Goal: Task Accomplishment & Management: Complete application form

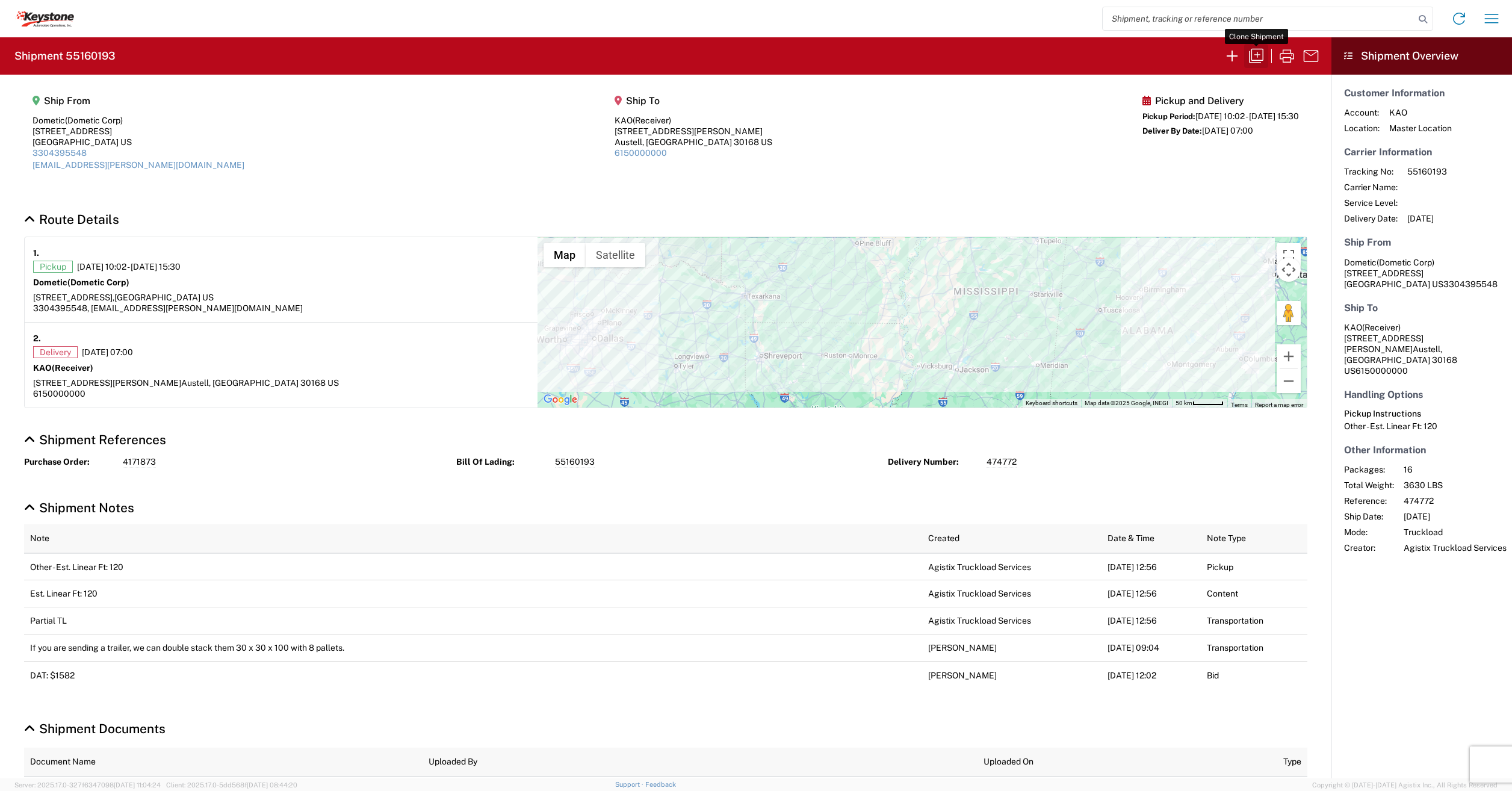
click at [1259, 58] on icon "button" at bounding box center [1256, 55] width 19 height 19
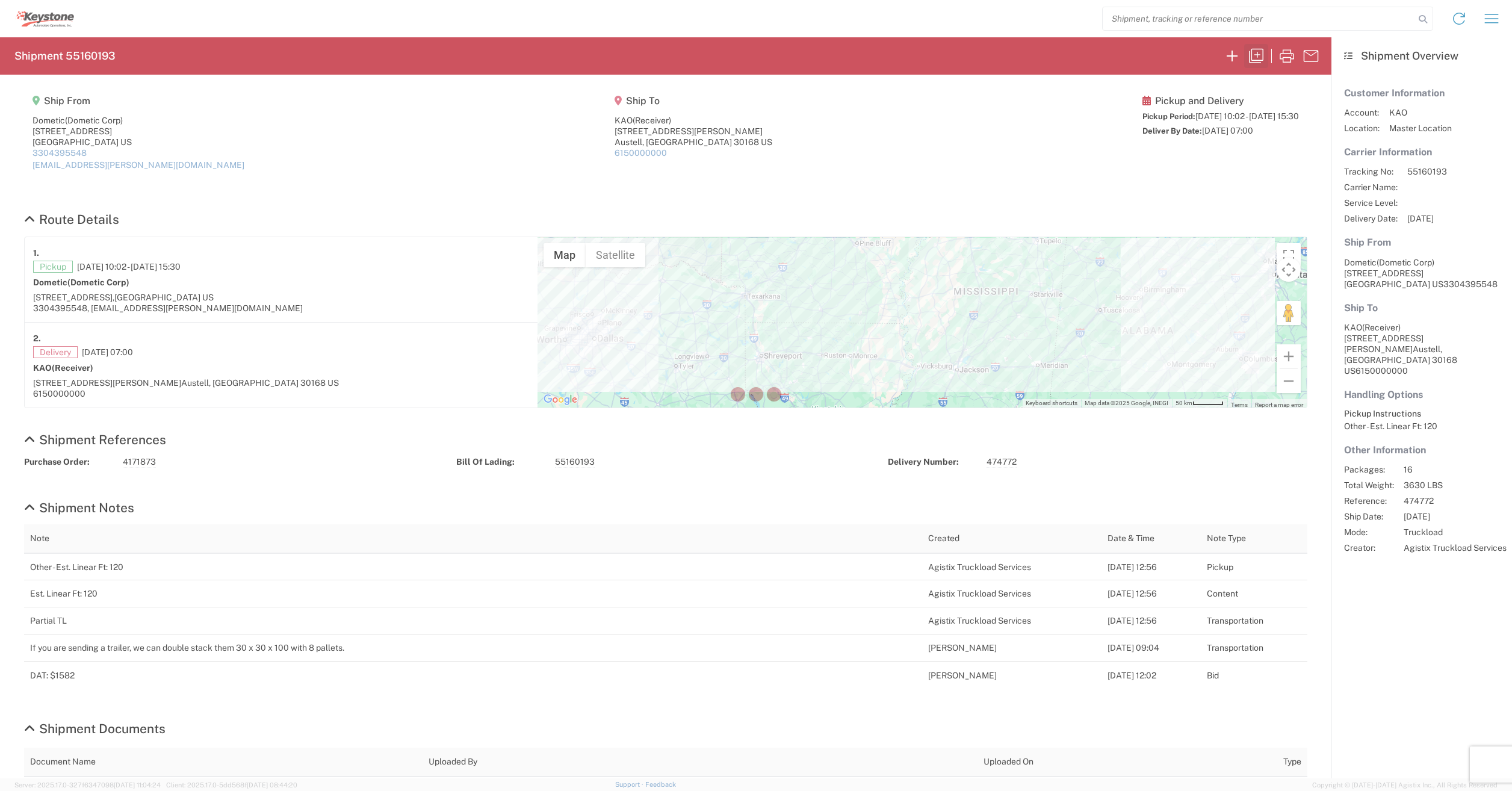
select select "FULL"
select select "LBS"
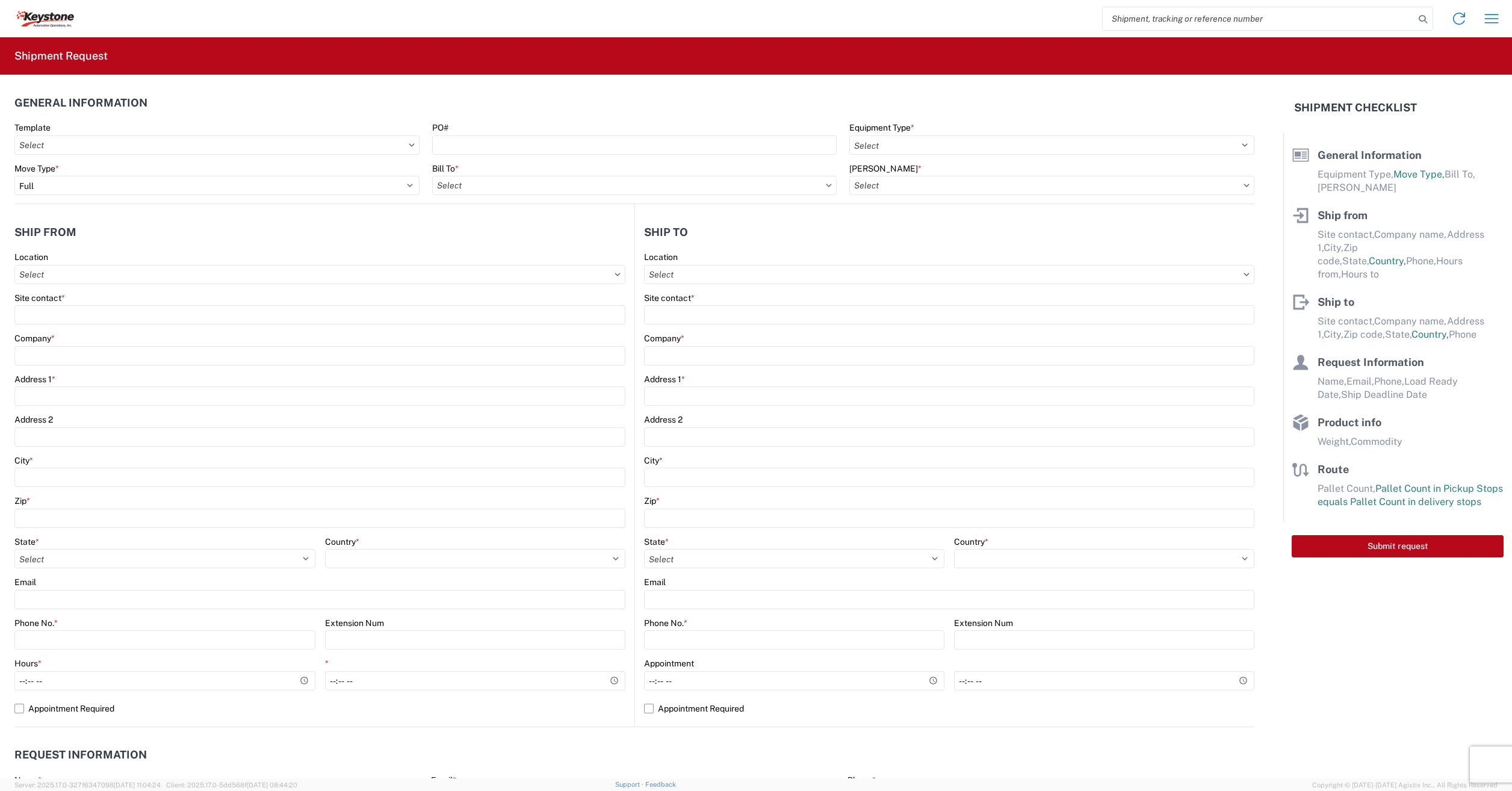
select select "STDV"
select select "PARTIAL_TL"
type input "Dometic Corp"
type input "Dometic"
type input "2710 N. Forum Dr Suite 300"
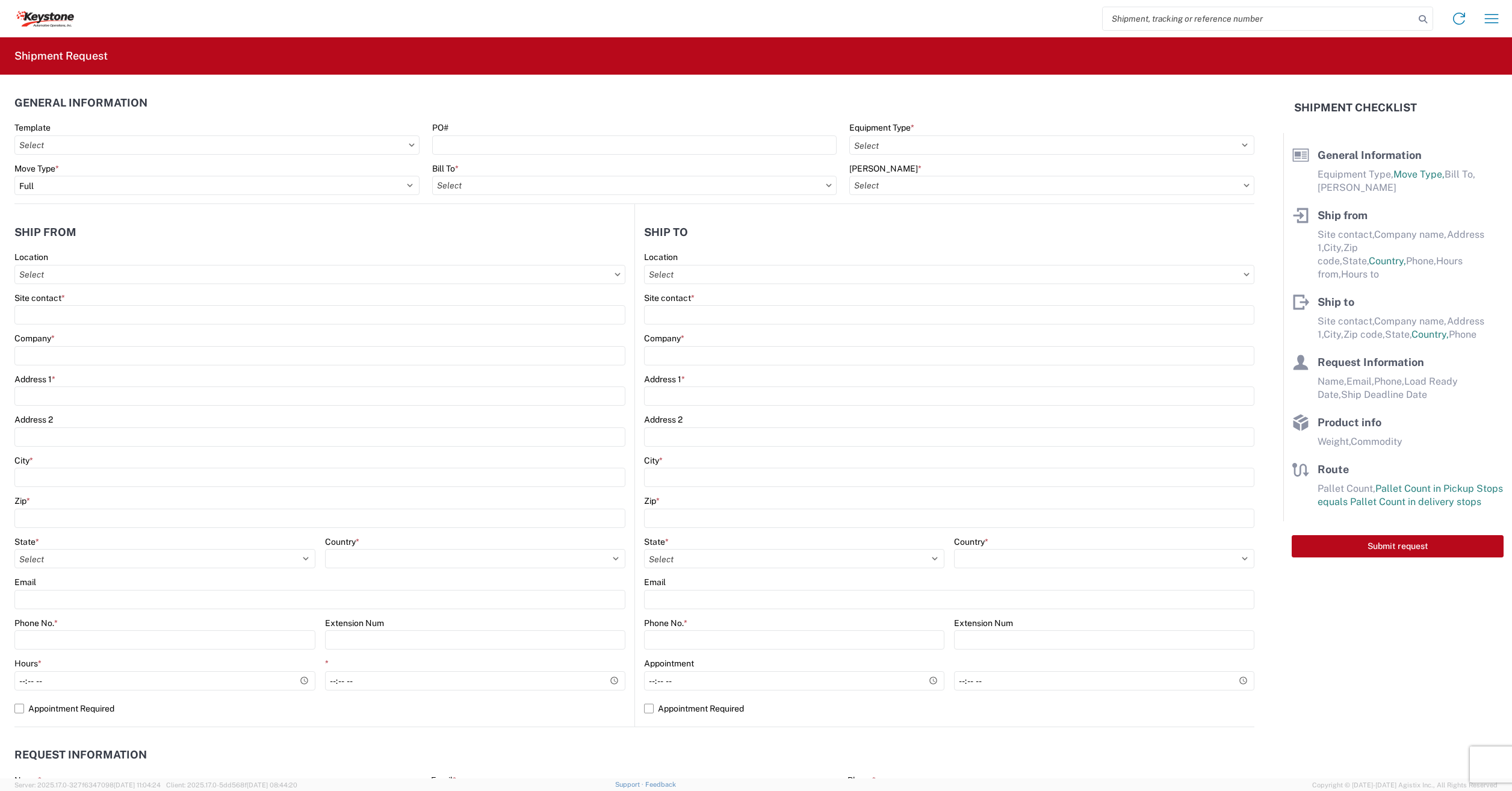
type input "Grand Prairie"
type input "75051"
type input "donniqua.simpson@dometic.com"
type input "Receiver"
type input "KAO"
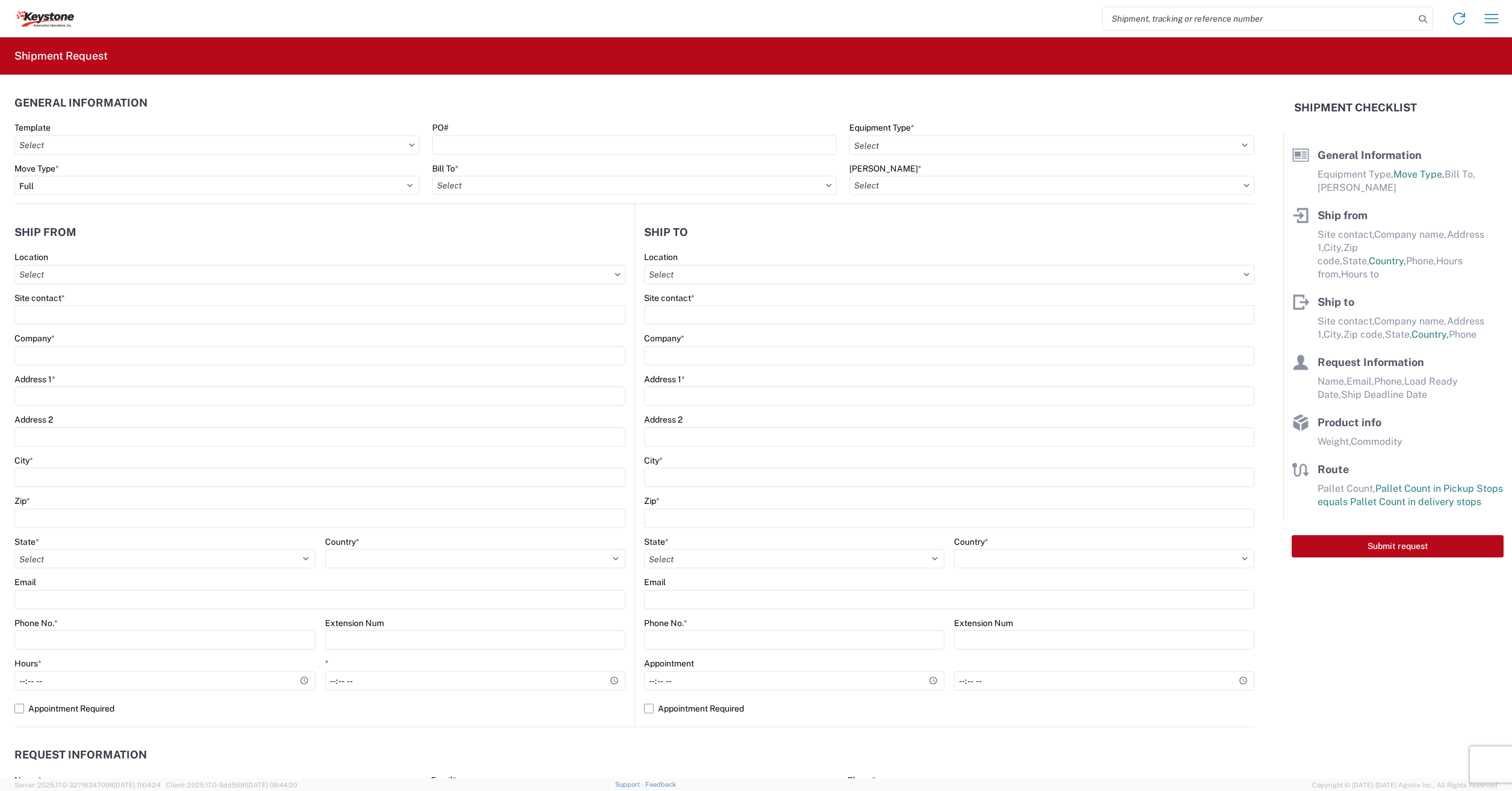
type input "600 Hartman Industrial Ct."
type input "Austell"
type input "30168"
type input "Donniqua Simpson"
type input "donniqua.simpson@dometic.com"
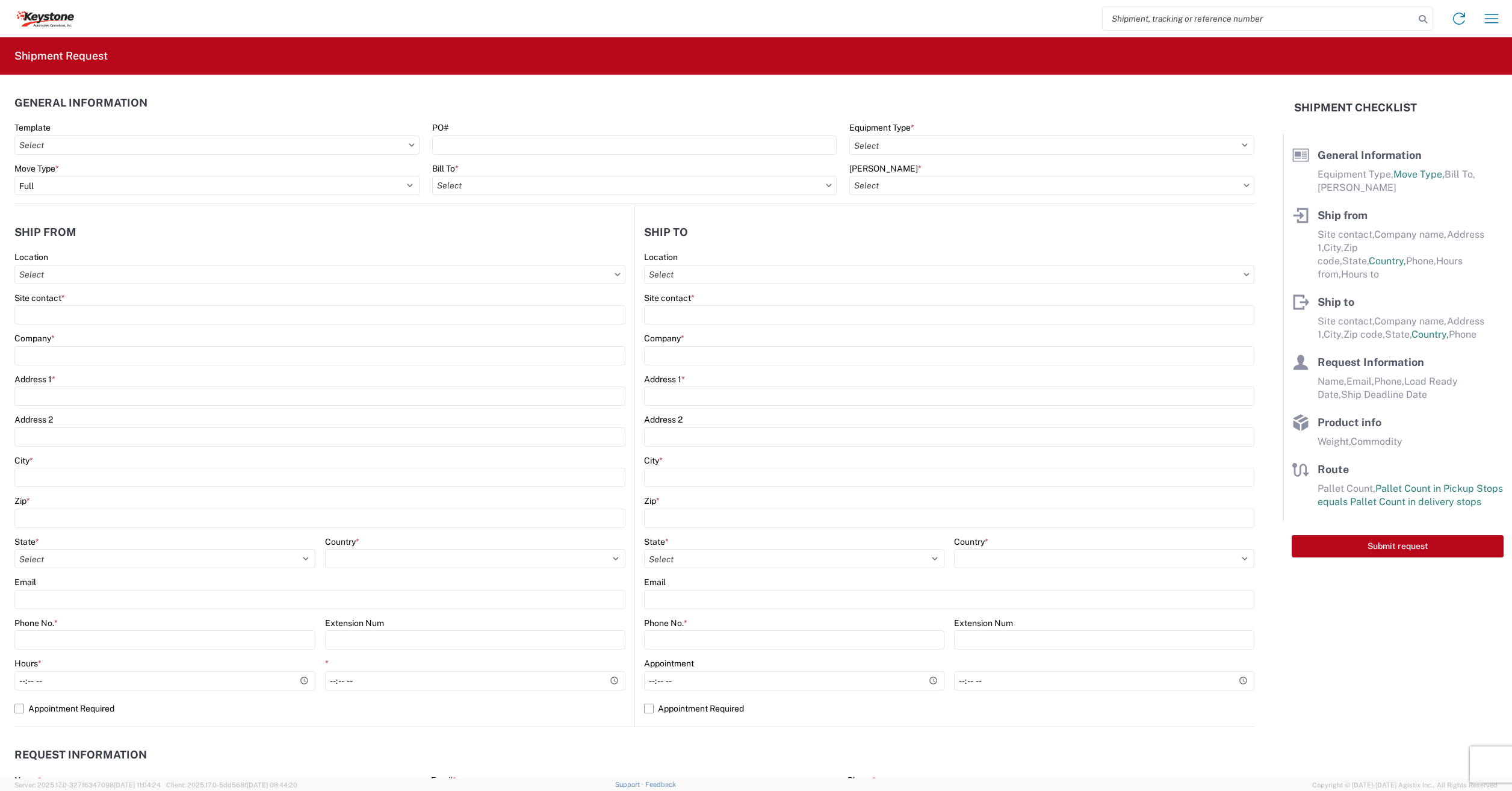
type input "3304395548"
type input "2025-04-07"
type input "2025-04-09"
type input "3630"
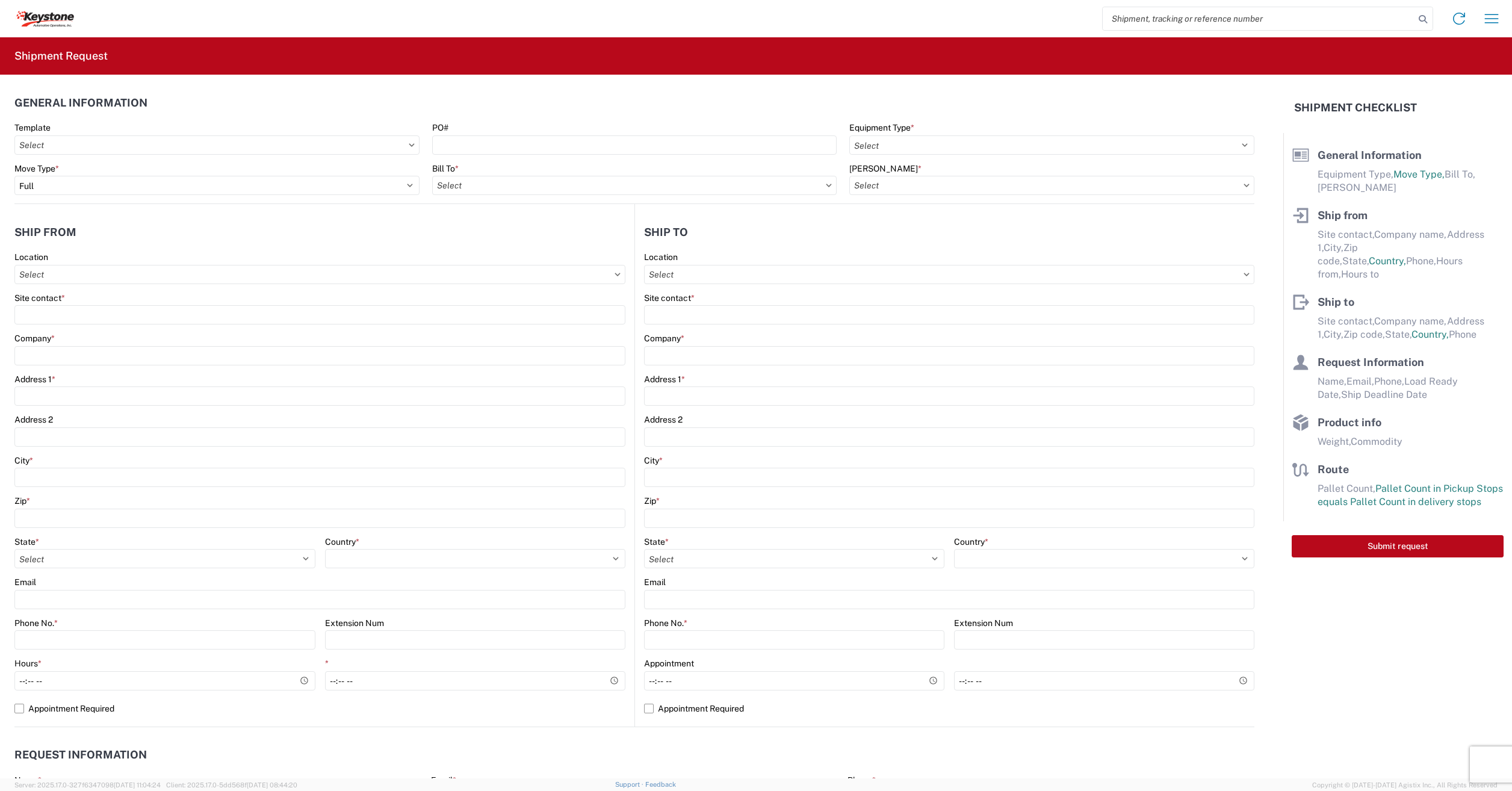
type input "Other"
type input "16"
type input "48"
type input "360"
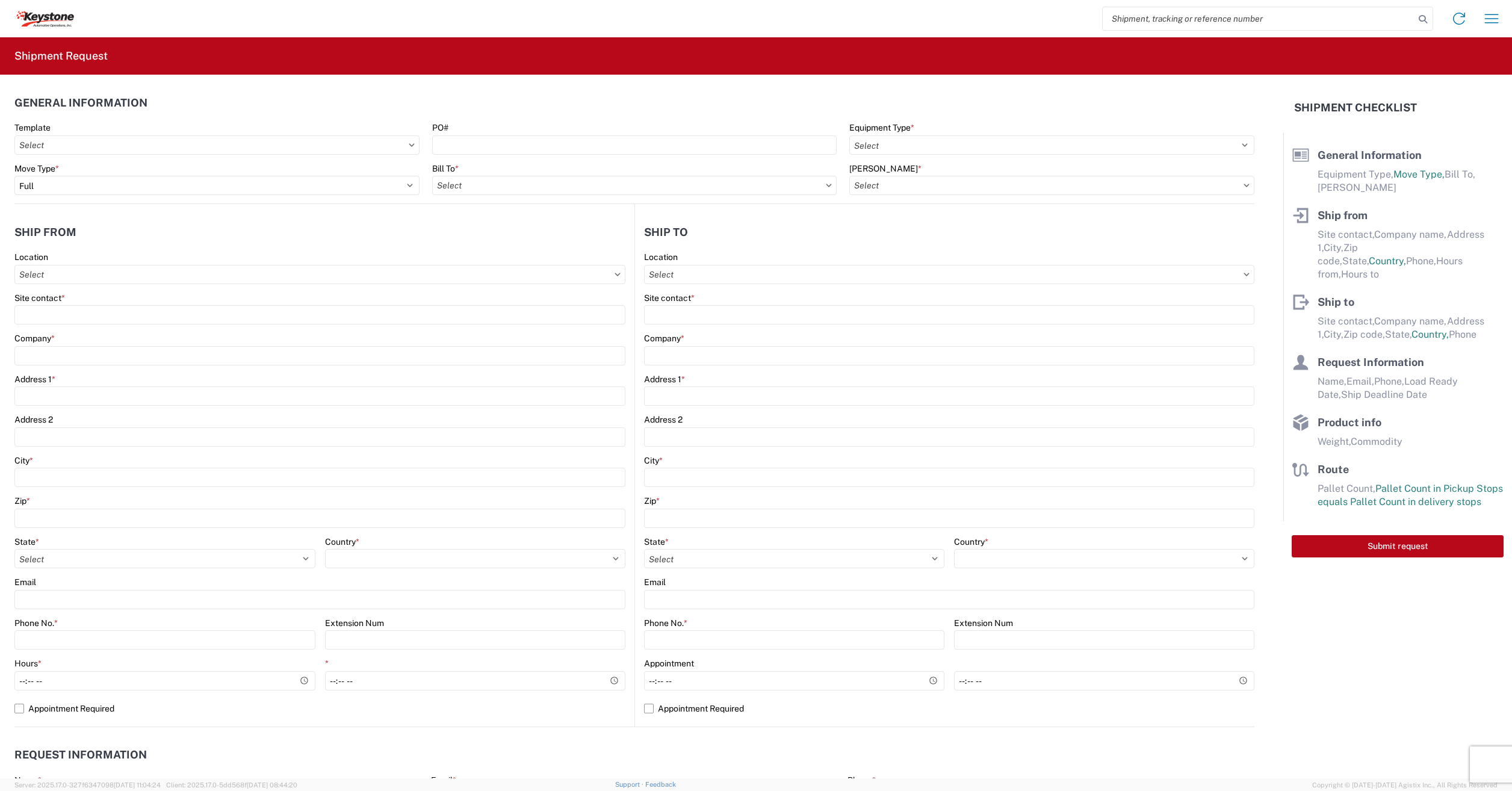
type input "612"
select select "IN"
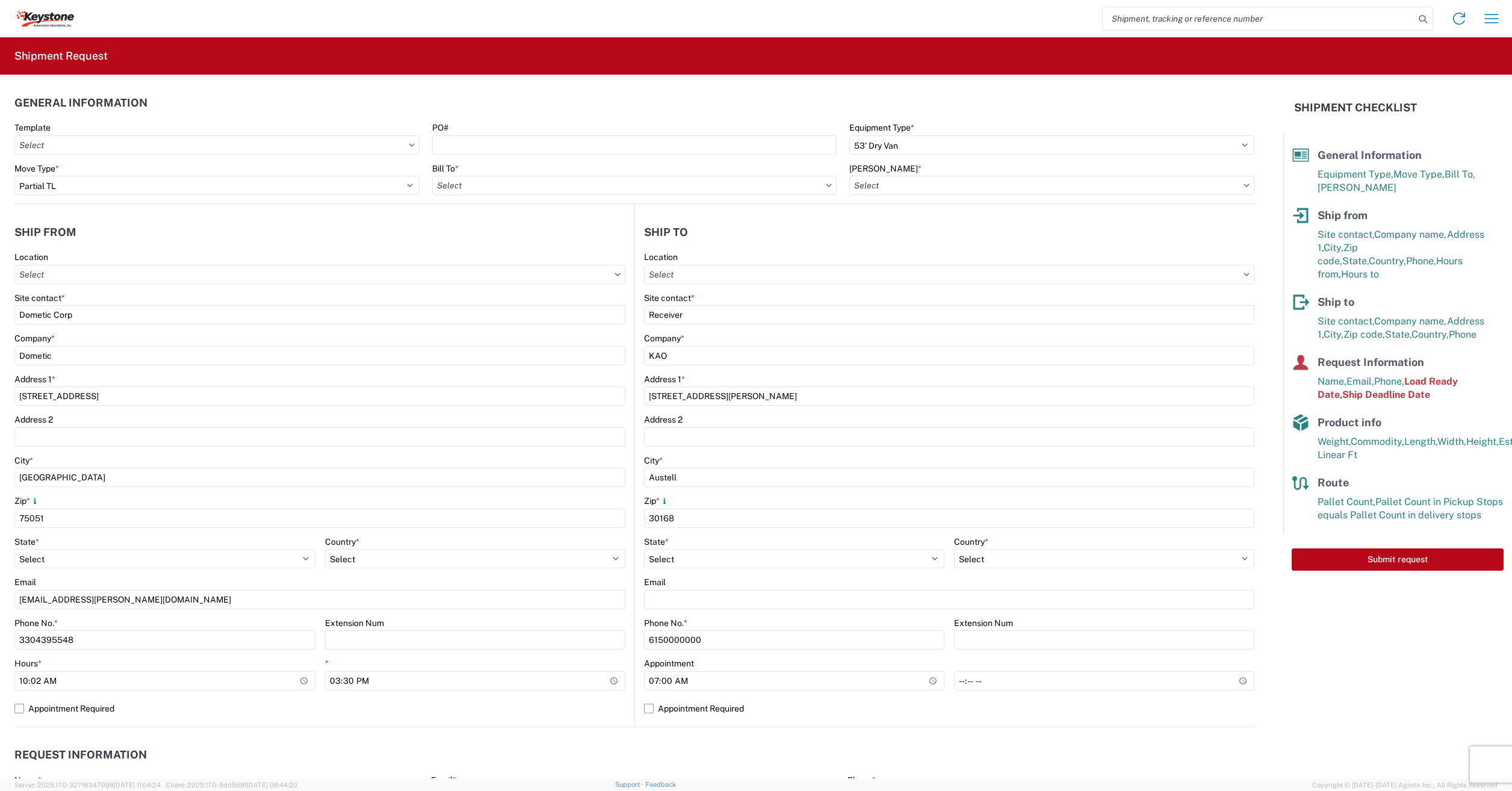
type input "8401-6300-66012-0000 - 8401 Transfers, 8401-6300-66012-0000 - 8401 Transfers"
type input "8401 - [GEOGRAPHIC_DATA] - KAO Warehouse"
type input "8402 - Austell - KAO Warehouse [GEOGRAPHIC_DATA]"
click at [618, 188] on input "8401 - [GEOGRAPHIC_DATA] - KAO Warehouse" at bounding box center [635, 185] width 405 height 19
type input "w"
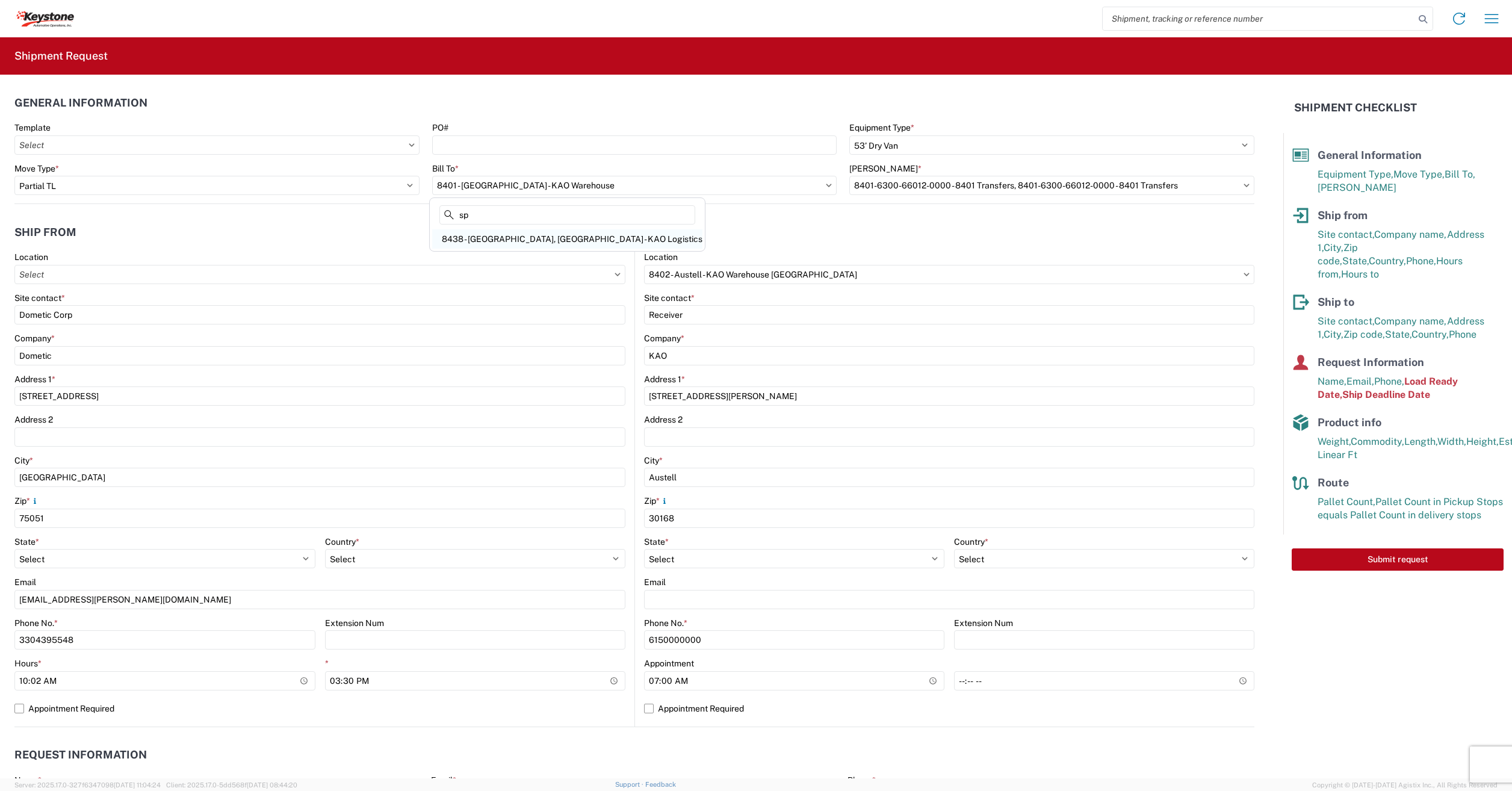
type input "s"
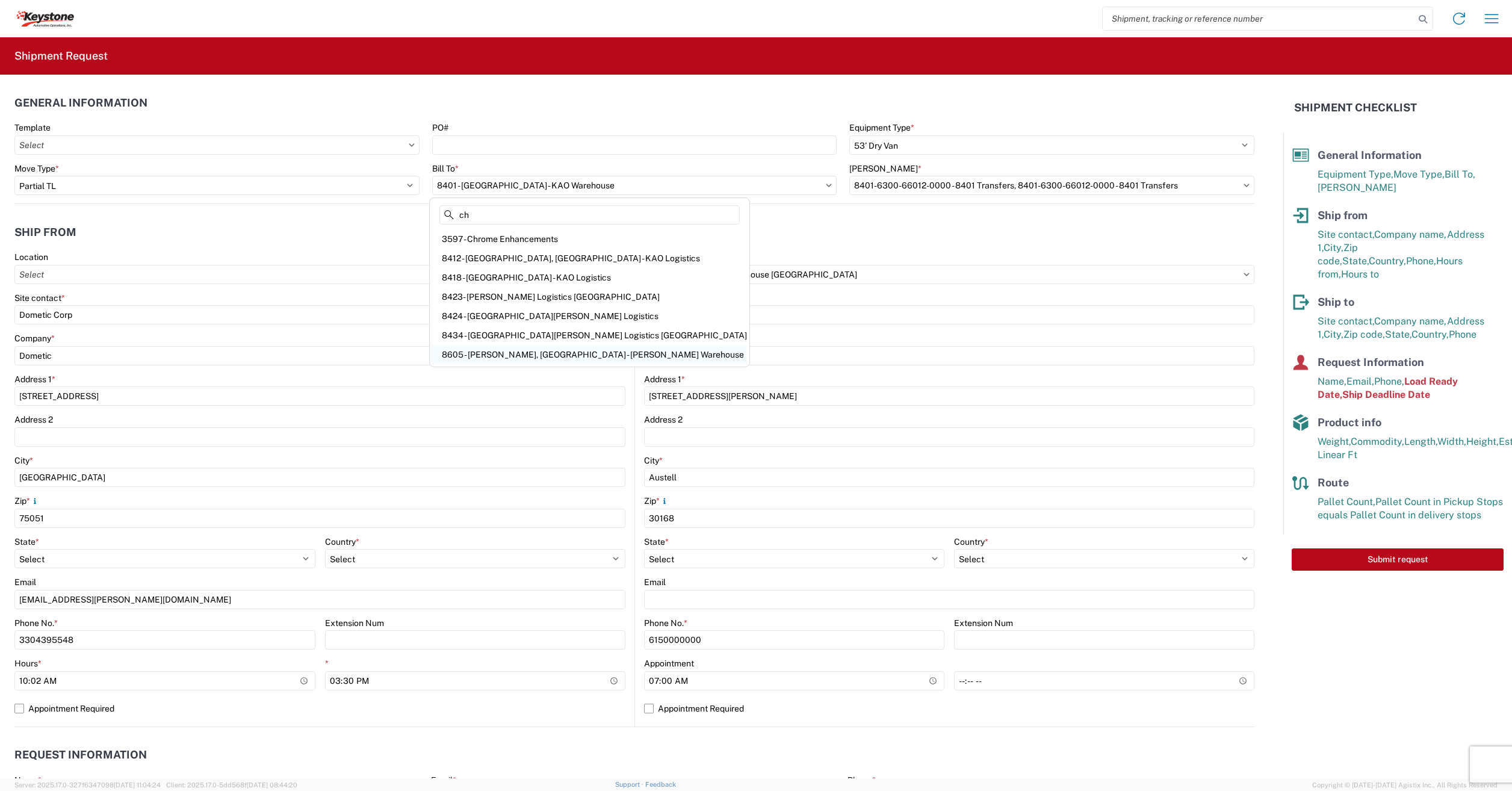
type input "ch"
click at [519, 349] on div "8605 - Cheney, WA - KAO Warehouse" at bounding box center [590, 354] width 315 height 19
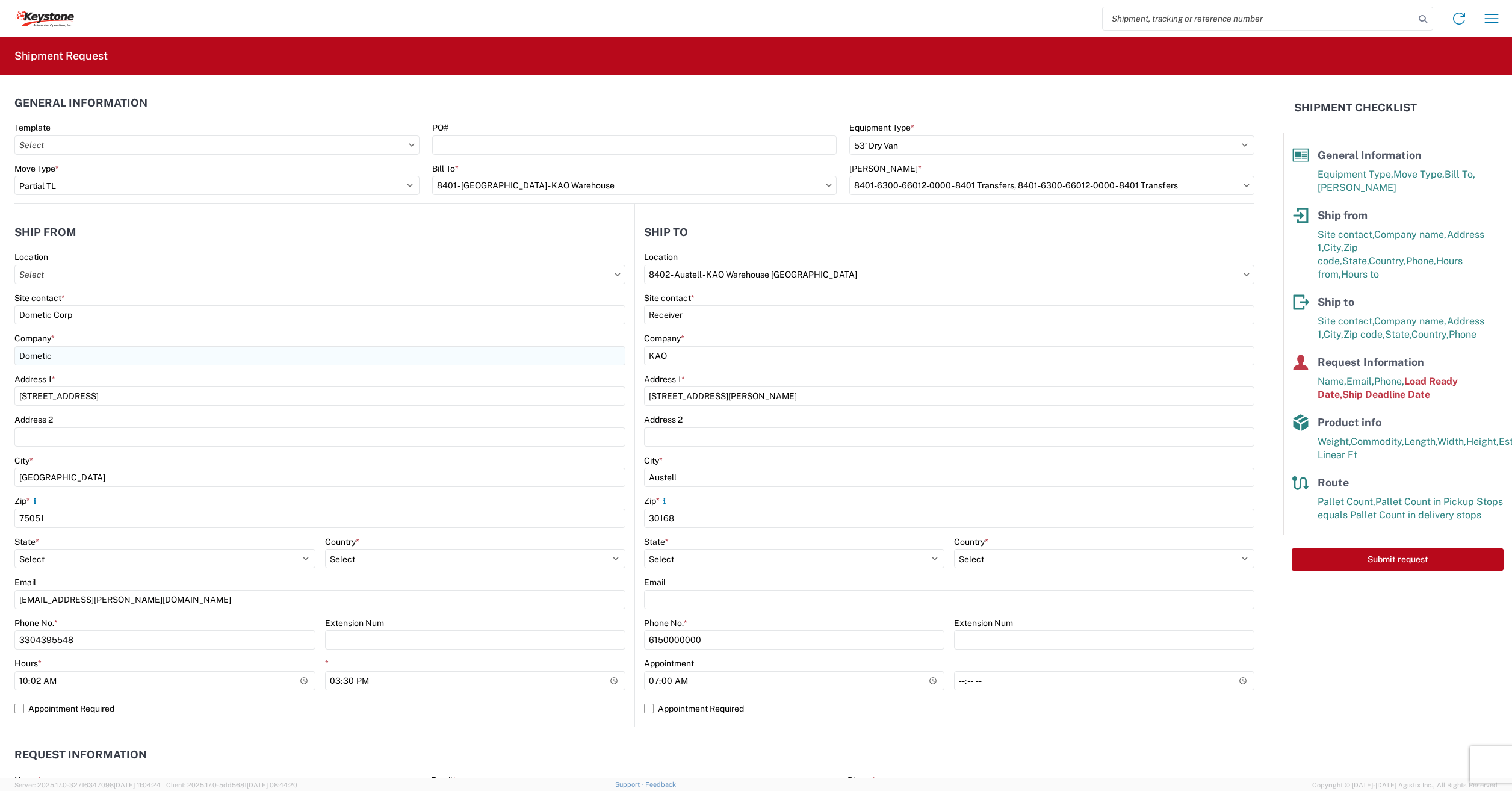
type input "8605 - Cheney, WA - KAO Warehouse"
click at [932, 188] on input "Bill Code *" at bounding box center [1052, 185] width 405 height 19
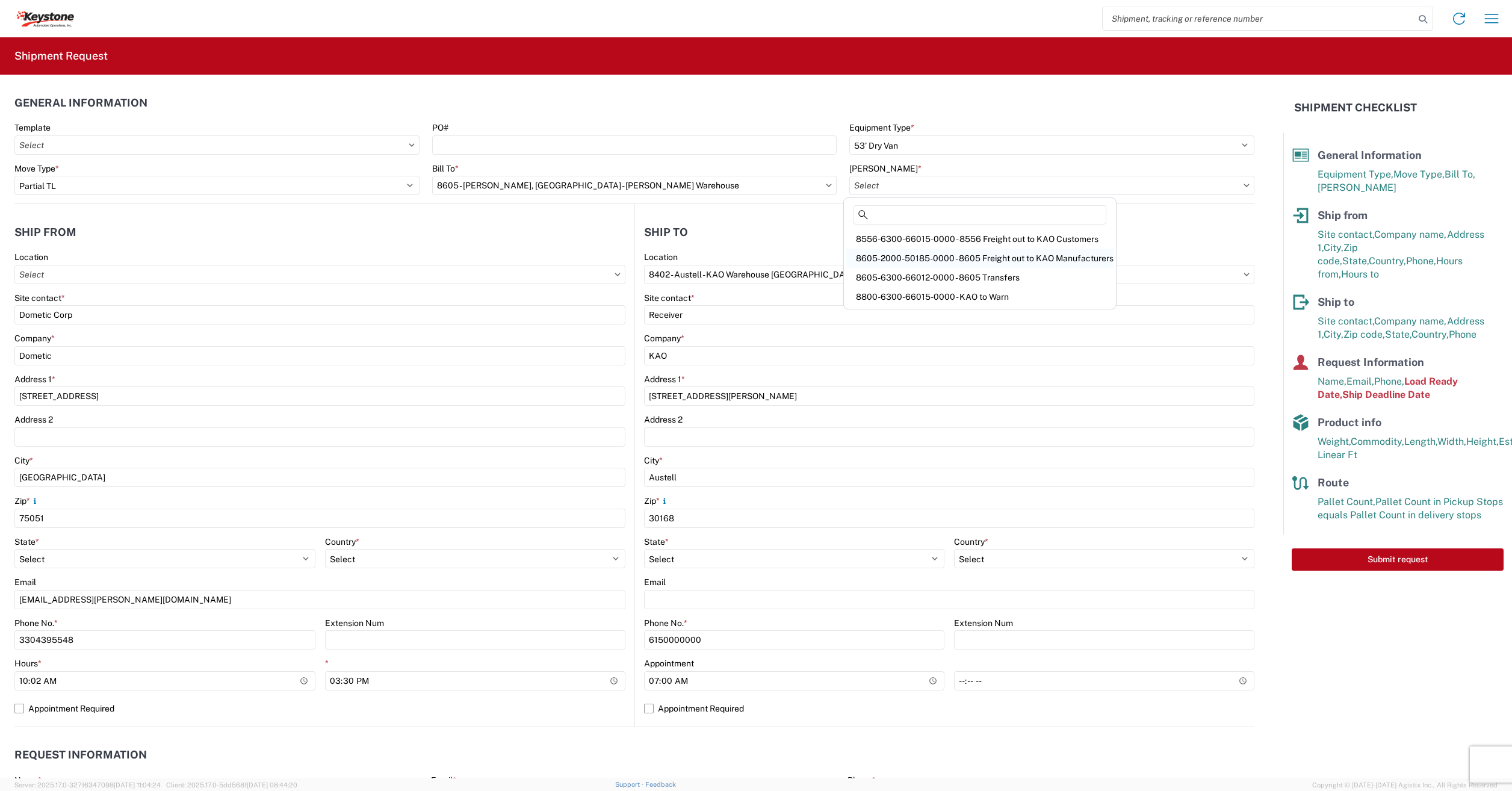
click at [933, 260] on div "8605-2000-50185-0000 - 8605 Freight out to KAO Manufacturers" at bounding box center [980, 258] width 267 height 19
type input "8605-2000-50185-0000 - 8605 Freight out to KAO Manufacturers"
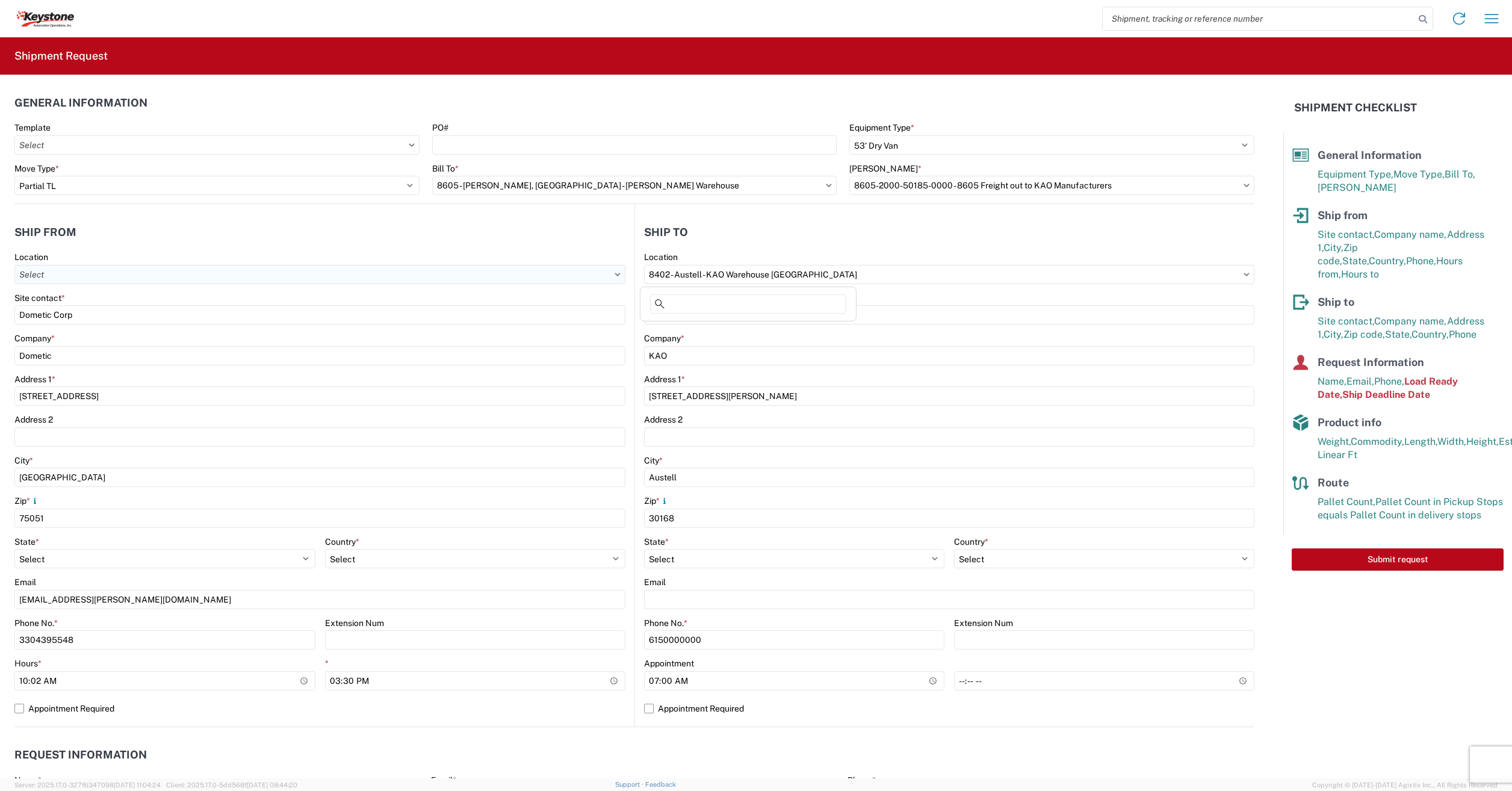
drag, startPoint x: 782, startPoint y: 277, endPoint x: 497, endPoint y: 276, distance: 285.0
click at [501, 276] on div "Ship from Location Site contact * Dometic Corp Company * Dometic Address 1 * 27…" at bounding box center [634, 465] width 1240 height 523
click at [647, 254] on label "Location" at bounding box center [661, 257] width 34 height 11
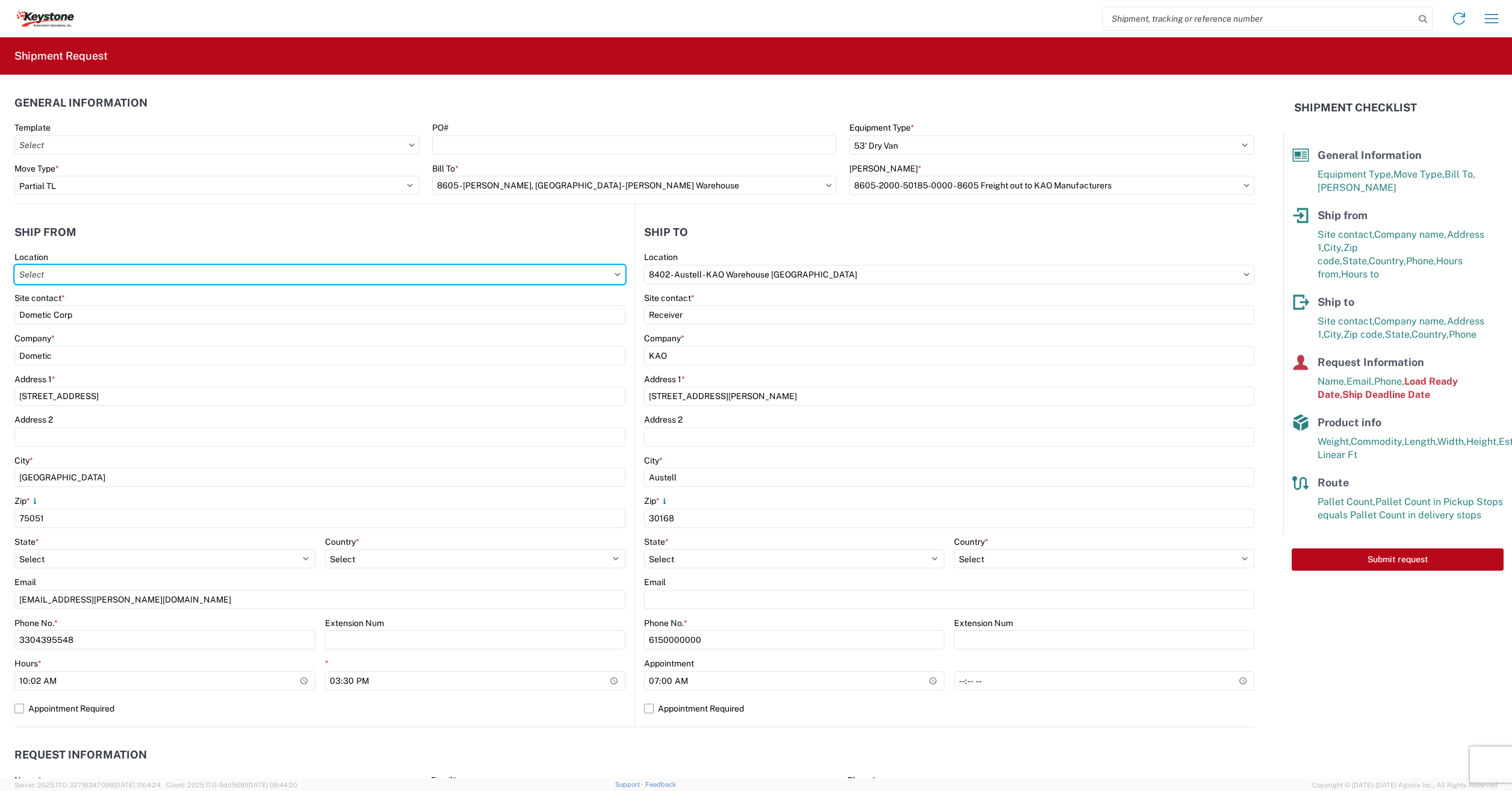
click at [626, 265] on input "Location" at bounding box center [320, 274] width 611 height 19
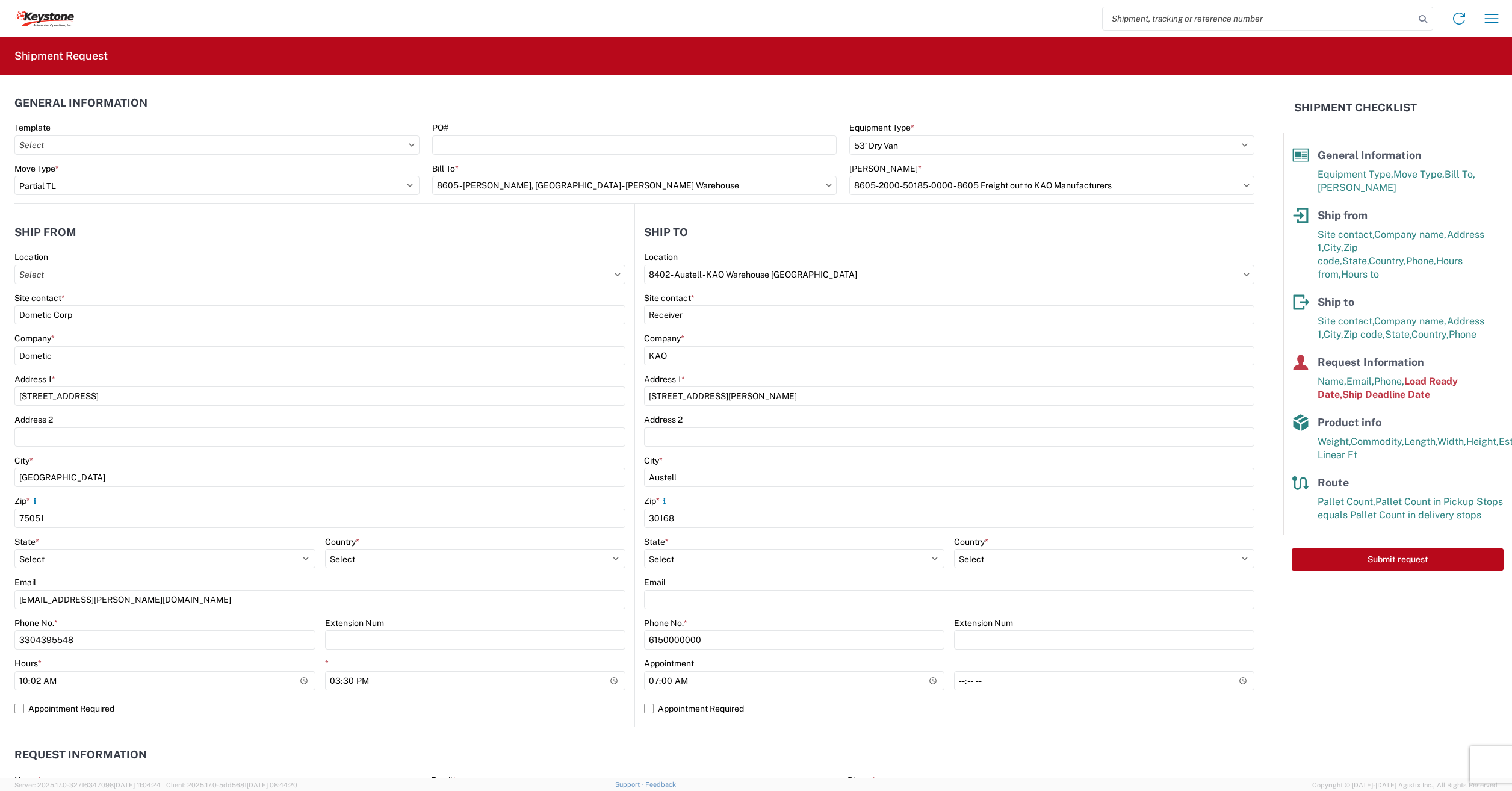
click at [648, 254] on label "Location" at bounding box center [661, 257] width 34 height 11
click at [626, 265] on input "Location" at bounding box center [320, 274] width 611 height 19
drag, startPoint x: 648, startPoint y: 254, endPoint x: 770, endPoint y: 275, distance: 123.8
click at [770, 275] on input "8402 - Austell - KAO Warehouse [GEOGRAPHIC_DATA]" at bounding box center [949, 274] width 611 height 19
type input "c"
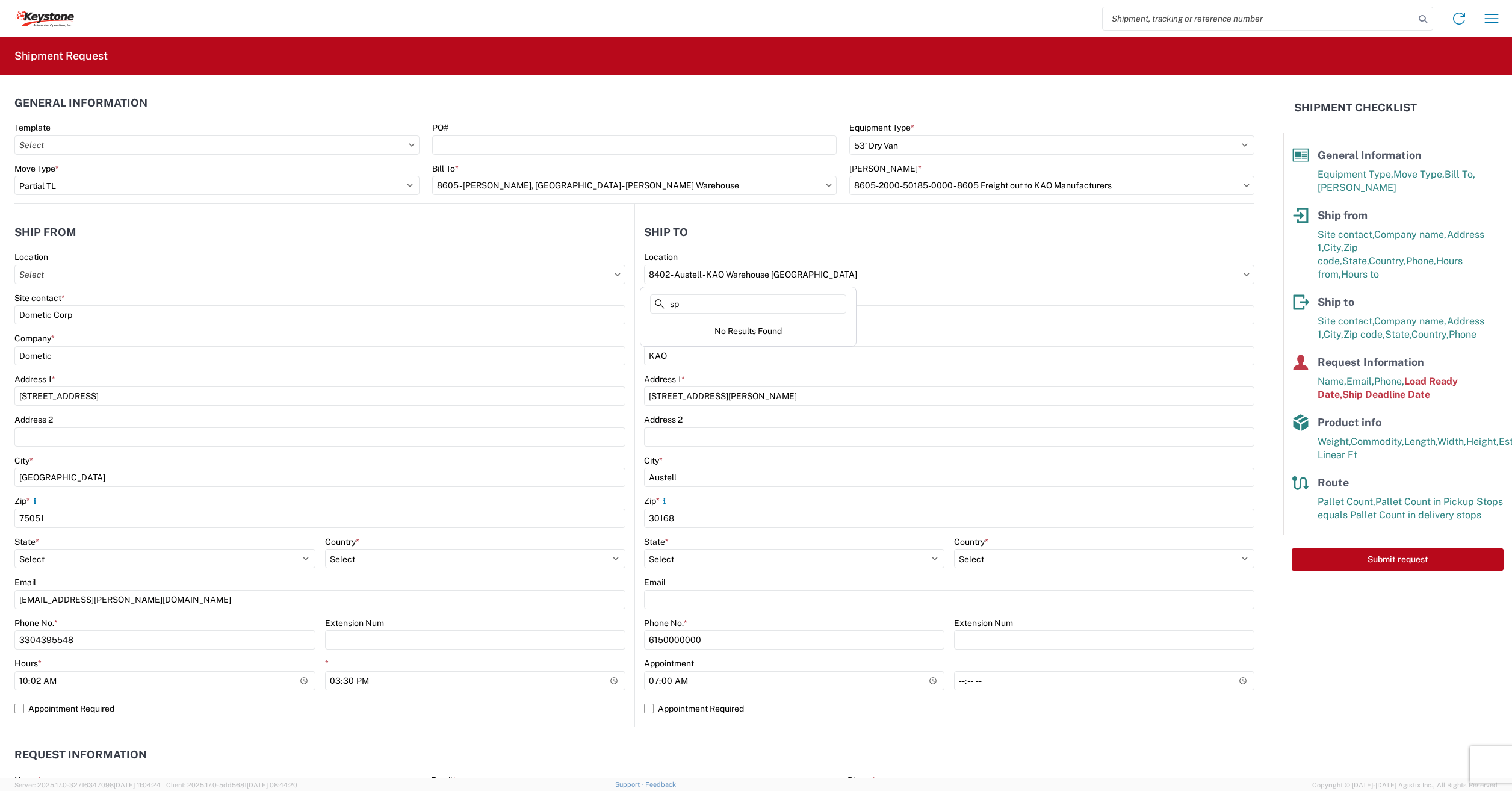
type input "s"
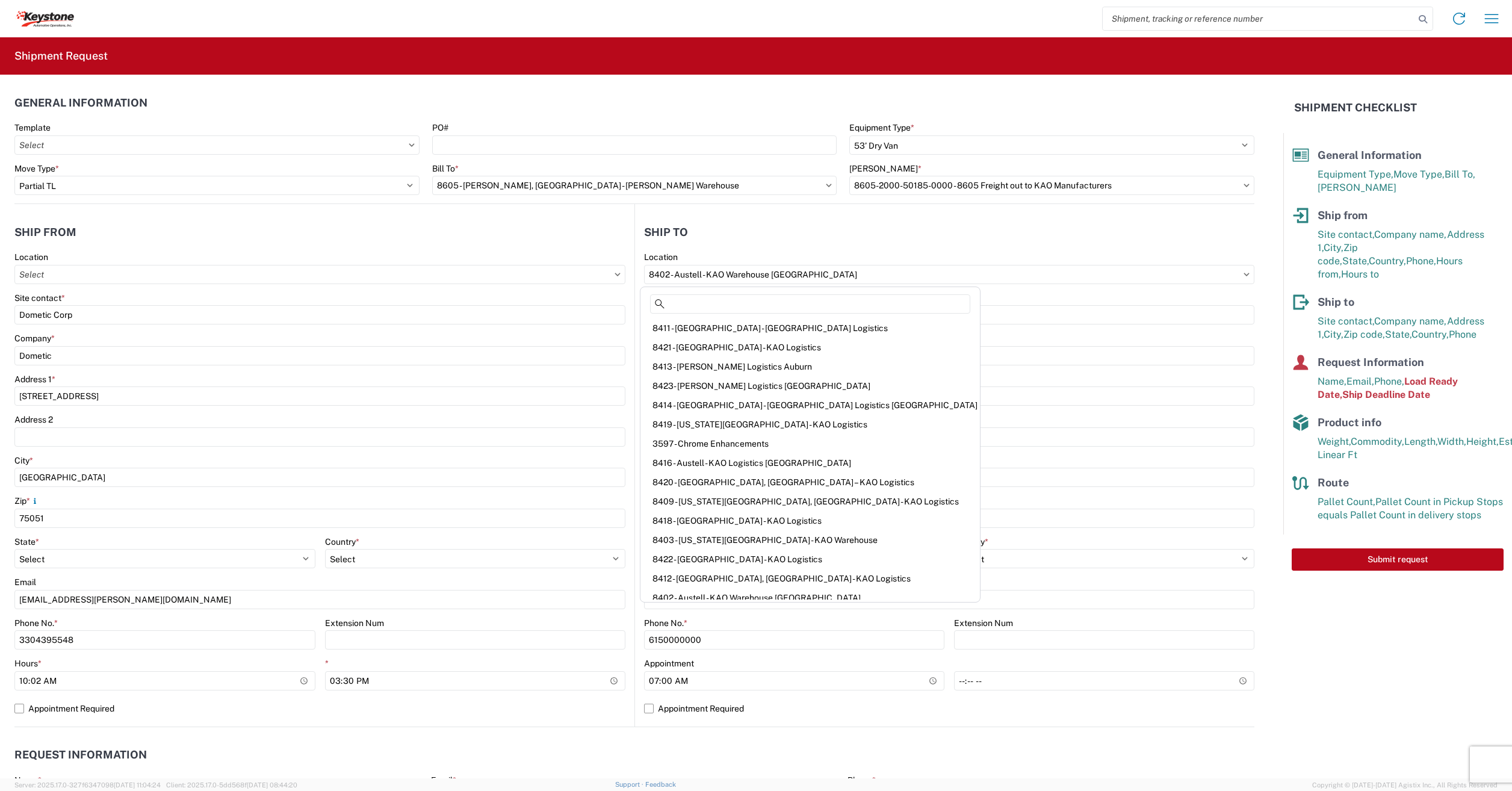
scroll to position [103, 0]
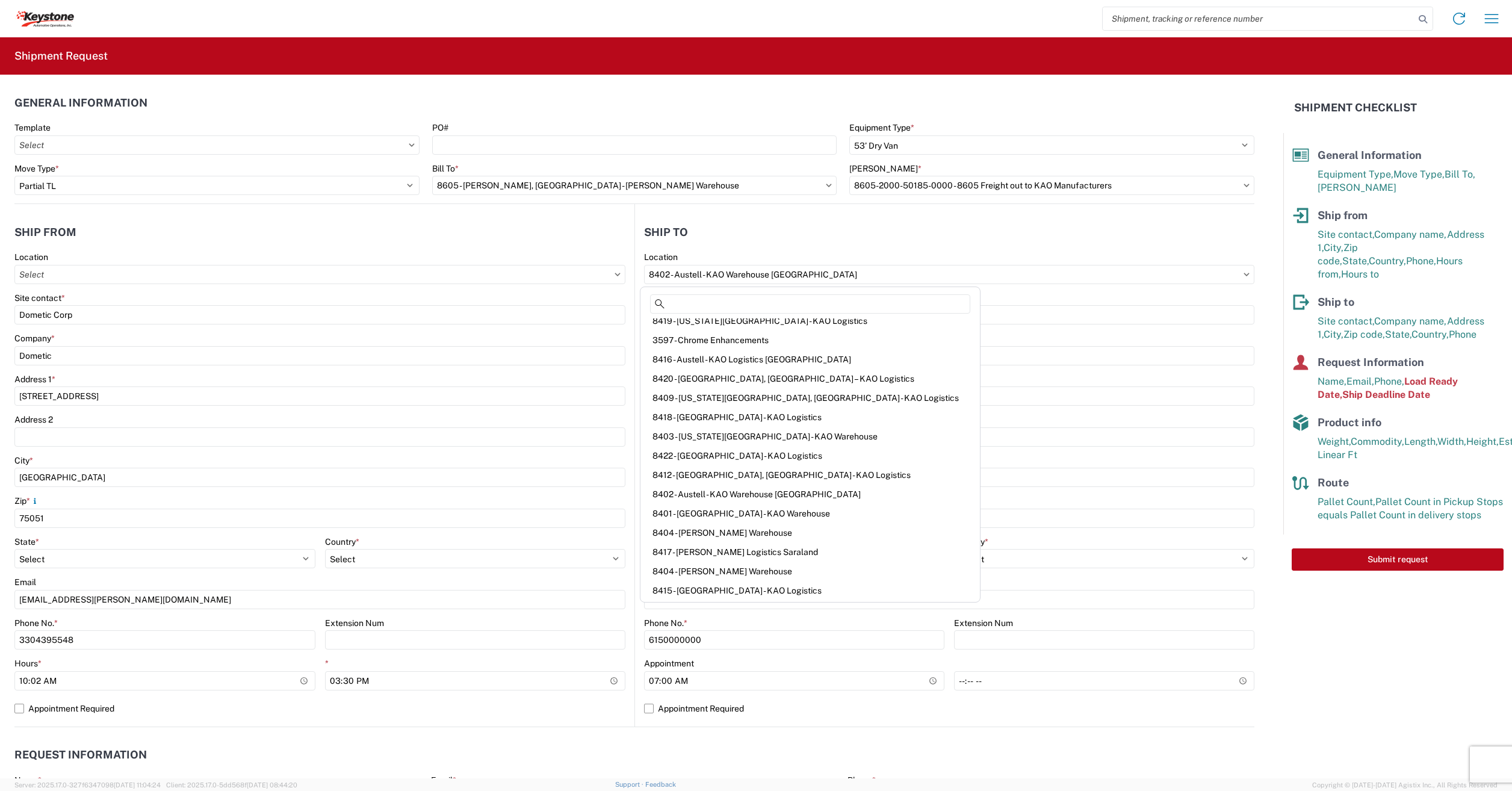
click at [46, 60] on h2 "Shipment Request" at bounding box center [61, 56] width 93 height 14
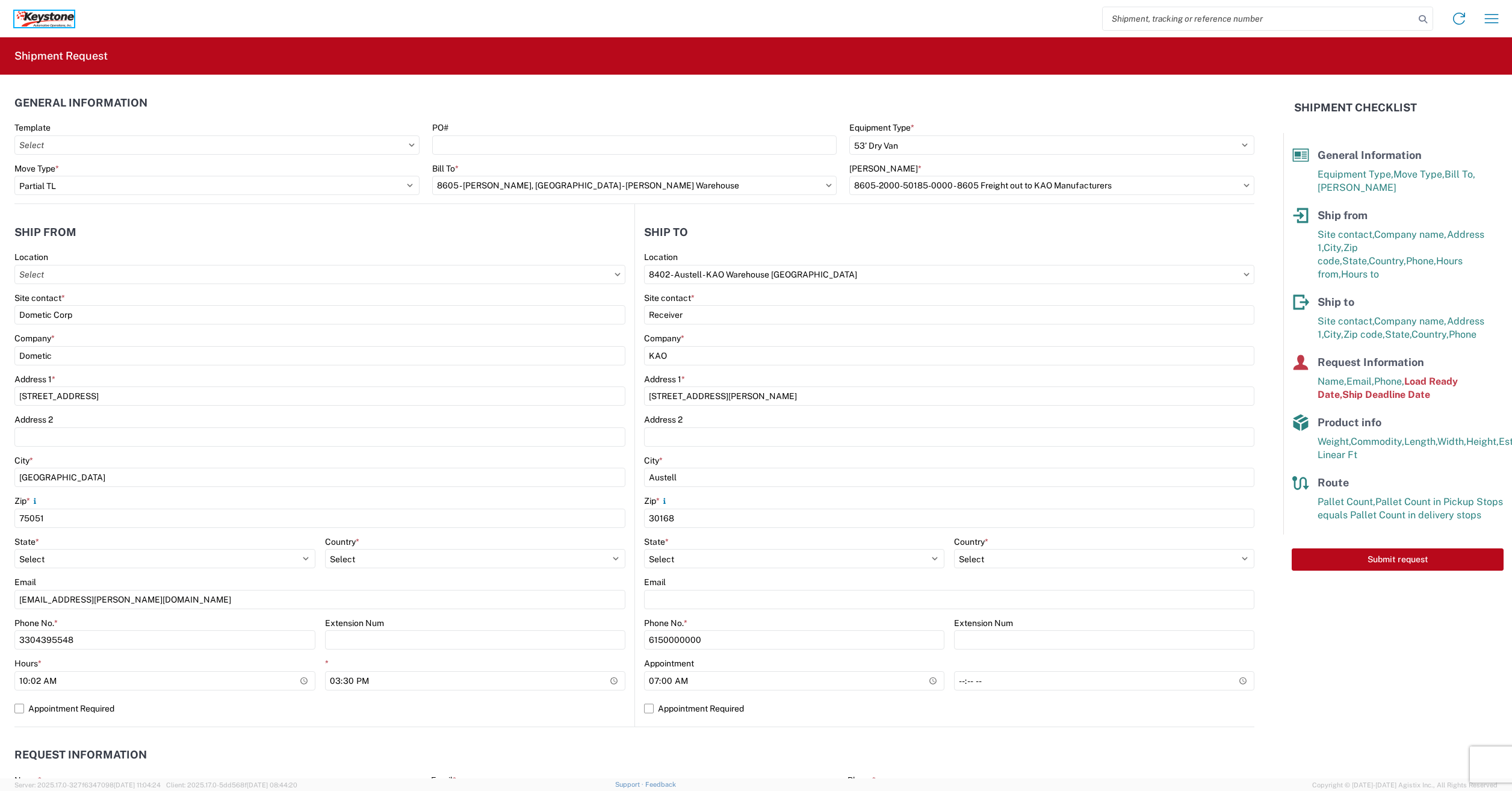
click at [41, 18] on icon at bounding box center [40, 18] width 7 height 9
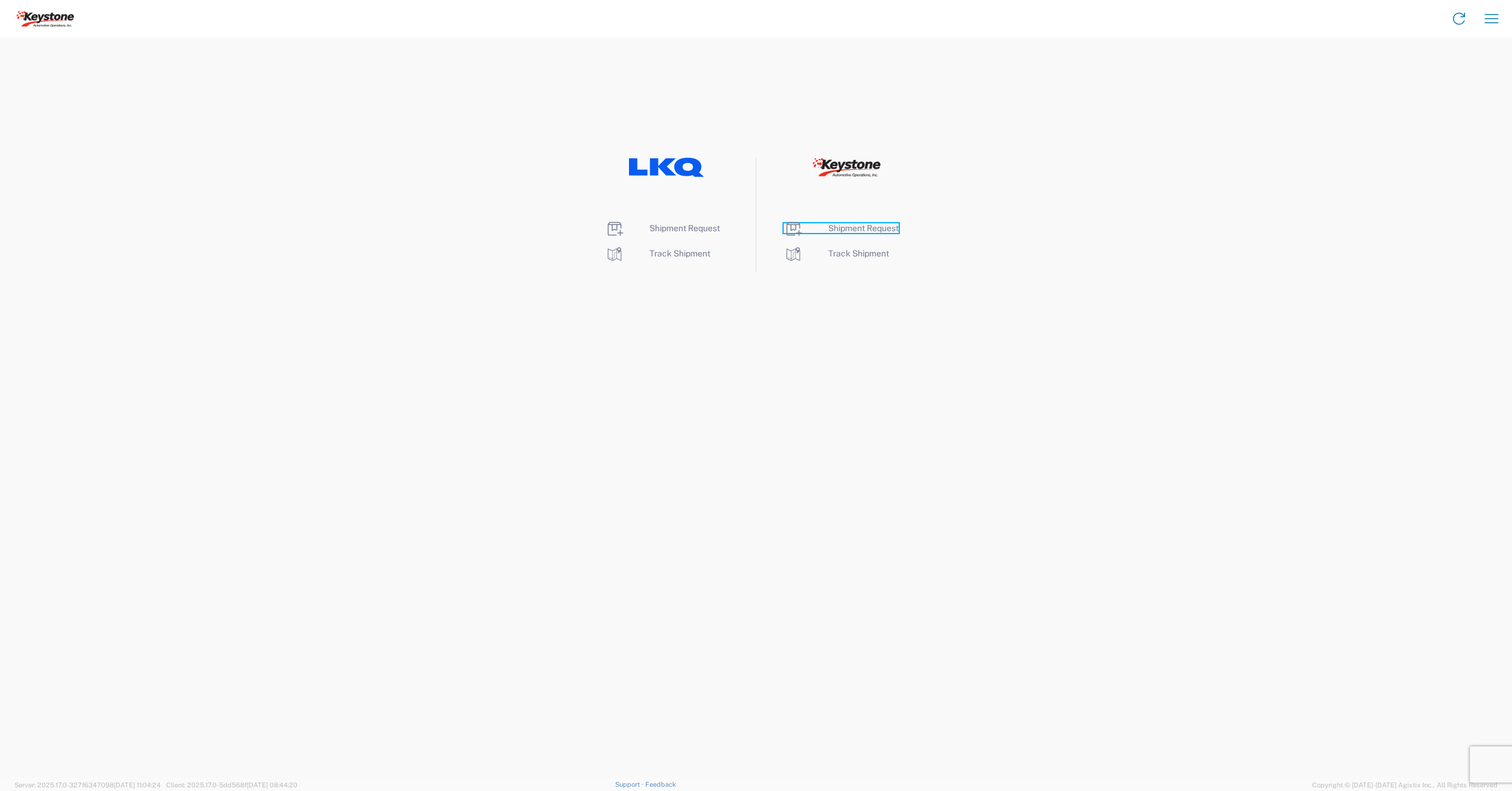
click at [827, 224] on link "Shipment Request" at bounding box center [841, 228] width 115 height 10
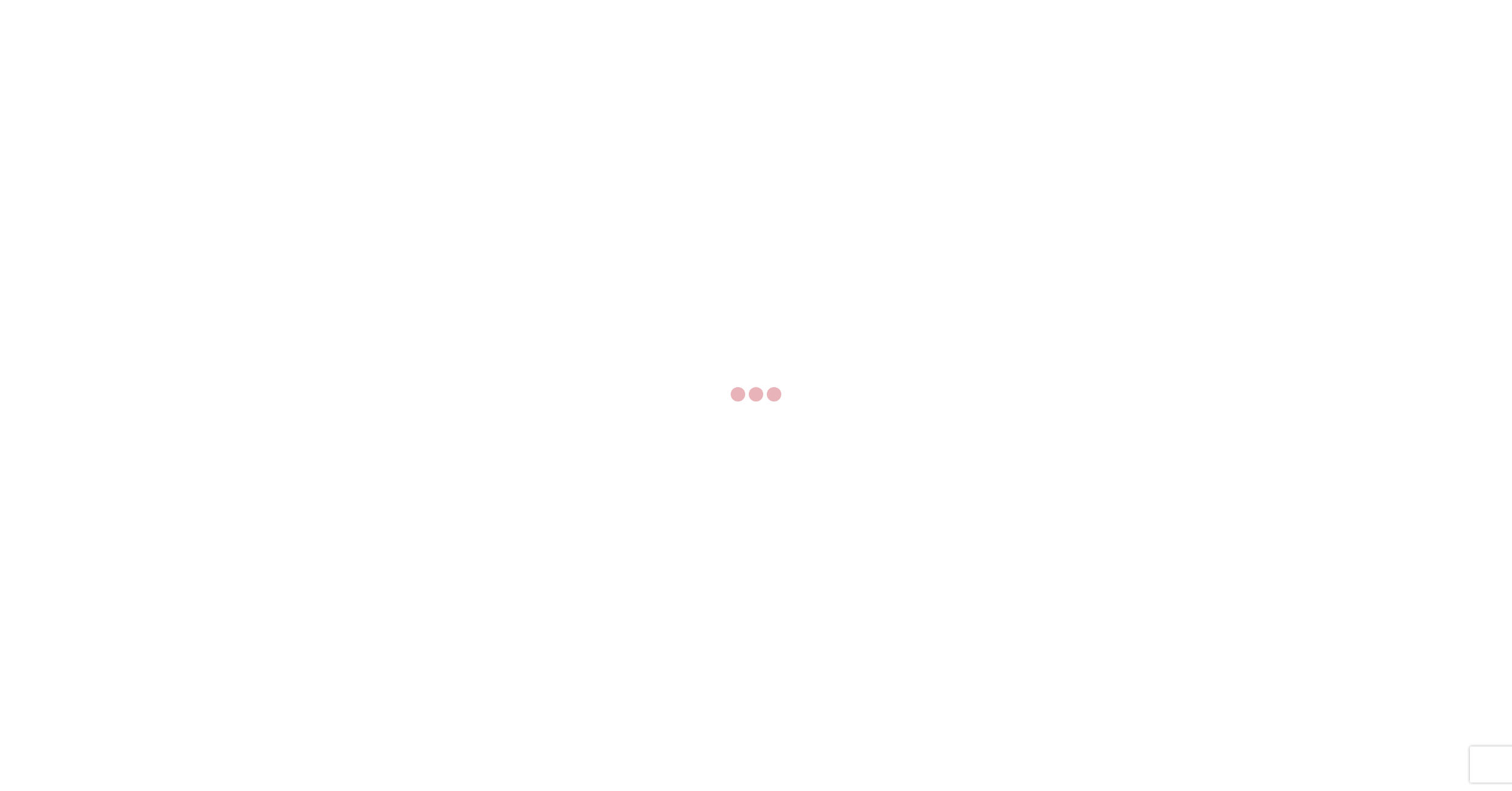
select select "FULL"
select select "LBS"
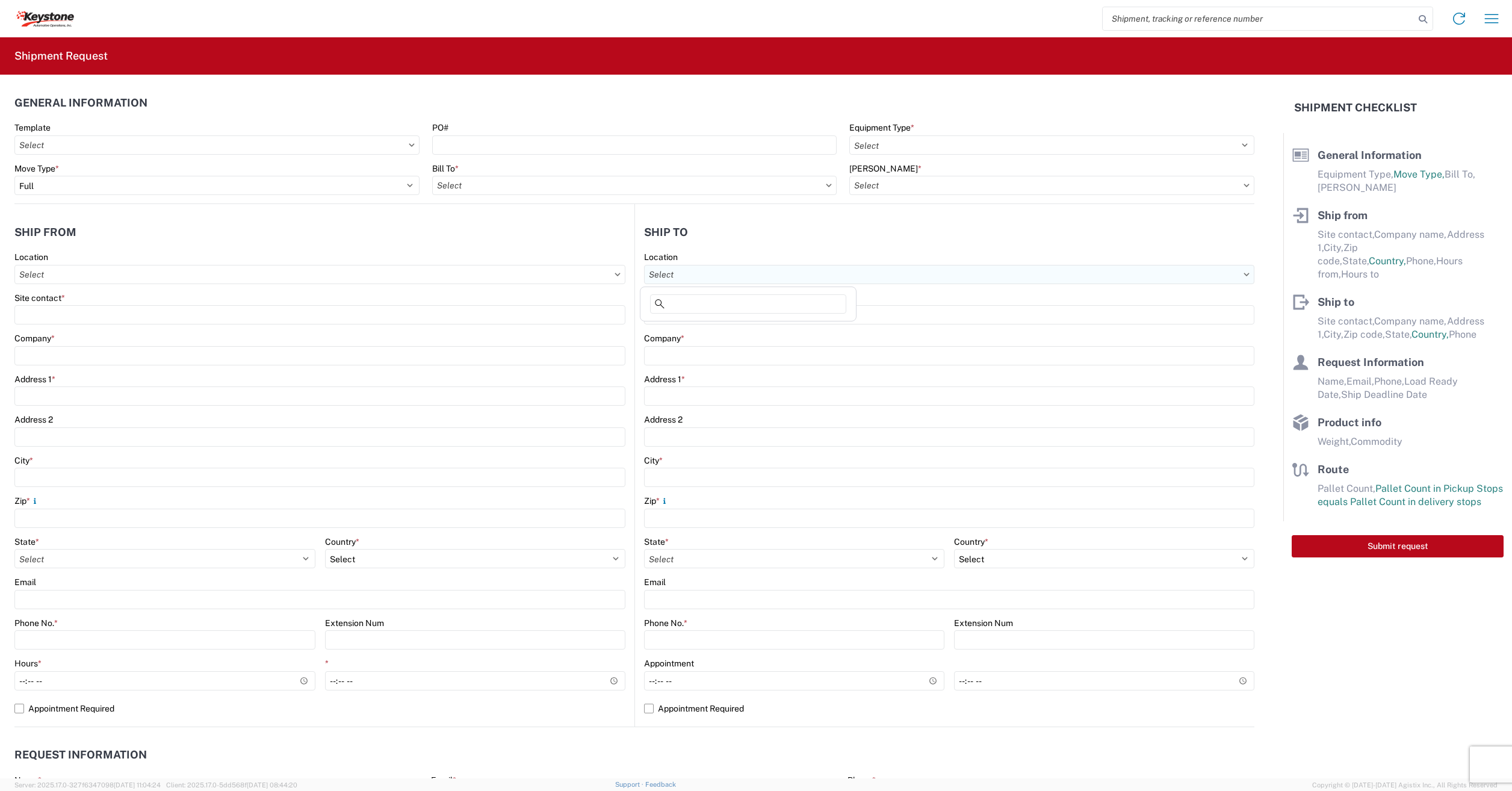
click at [626, 274] on input "Location" at bounding box center [320, 274] width 611 height 19
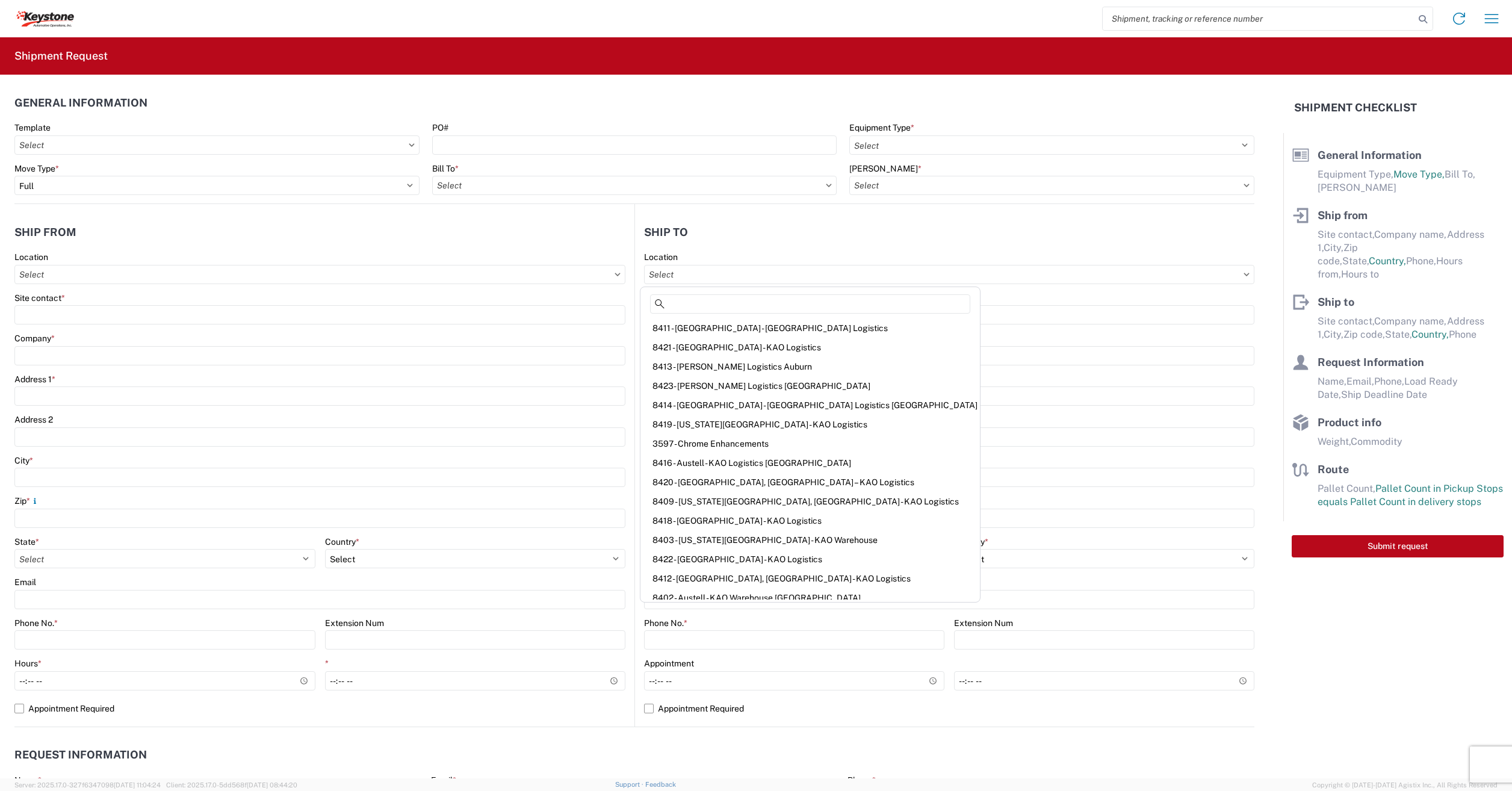
click at [751, 219] on header "Ship to" at bounding box center [944, 232] width 619 height 27
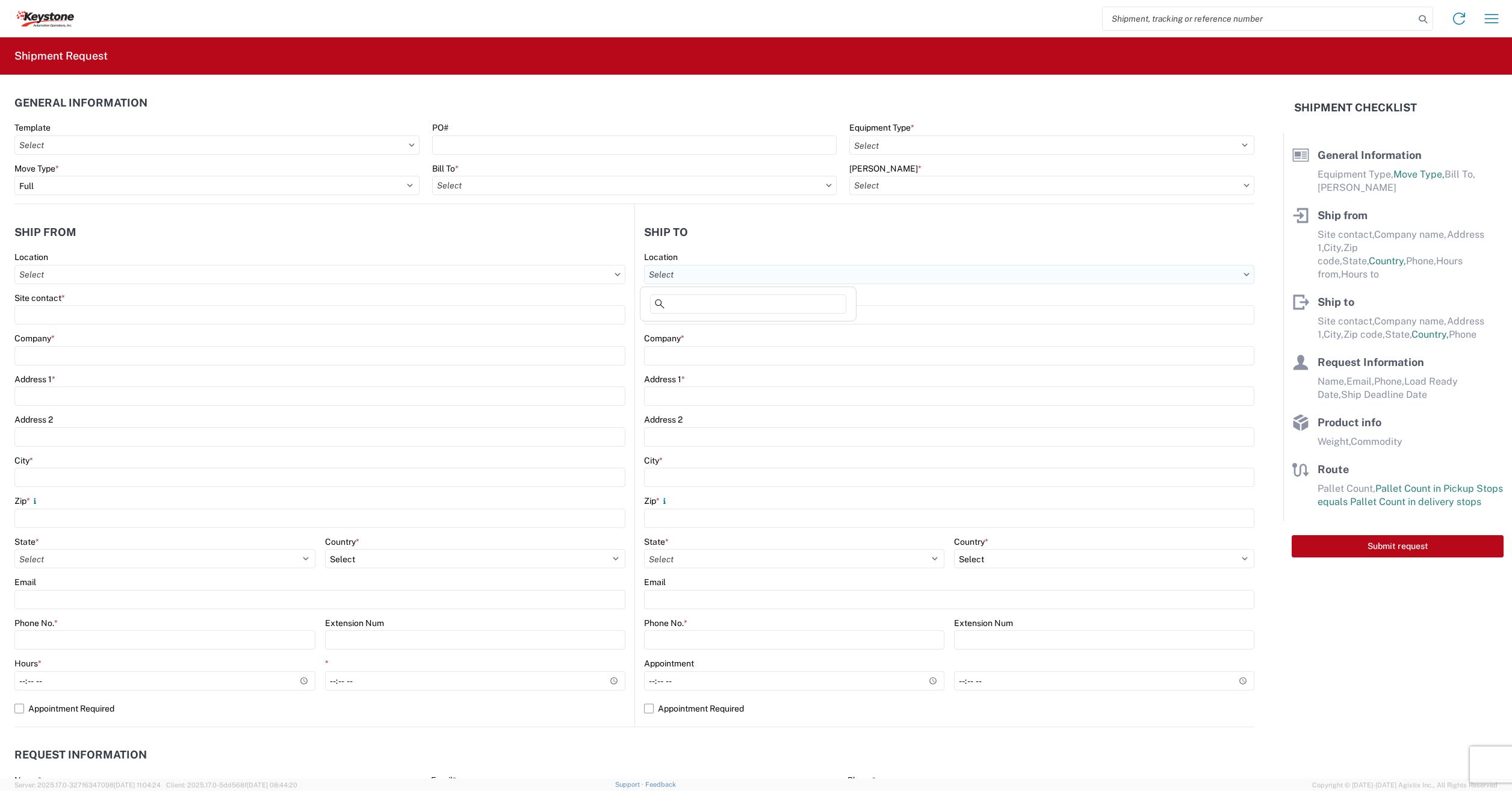
click at [626, 278] on input "Location" at bounding box center [320, 274] width 611 height 19
